Goal: Find specific page/section: Find specific page/section

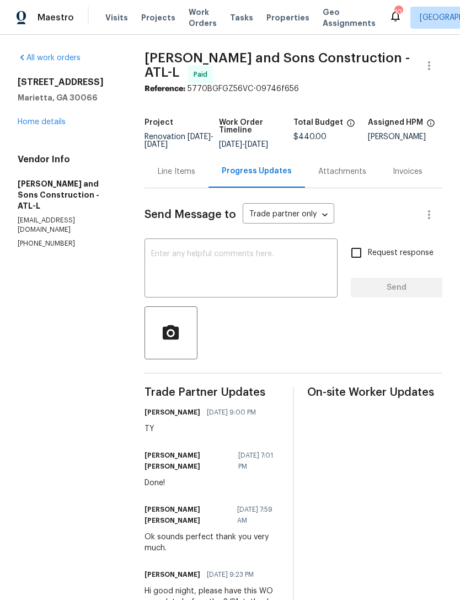
click at [52, 123] on link "Home details" at bounding box center [42, 122] width 48 height 8
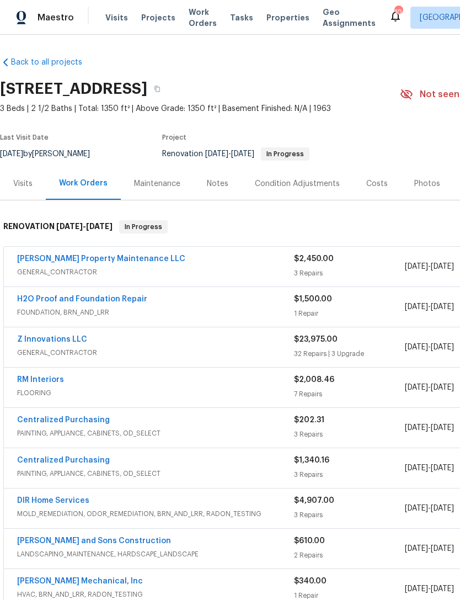
click at [277, 20] on span "Properties" at bounding box center [288, 17] width 43 height 11
